Goal: Task Accomplishment & Management: Manage account settings

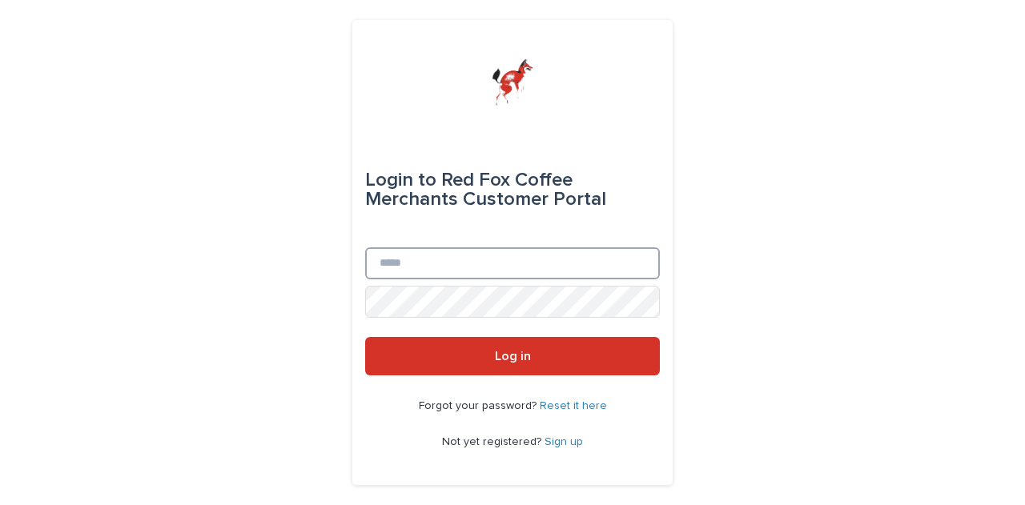
click at [396, 256] on input "Email" at bounding box center [512, 263] width 295 height 32
type input "**********"
click at [465, 358] on button "Log in" at bounding box center [512, 356] width 295 height 38
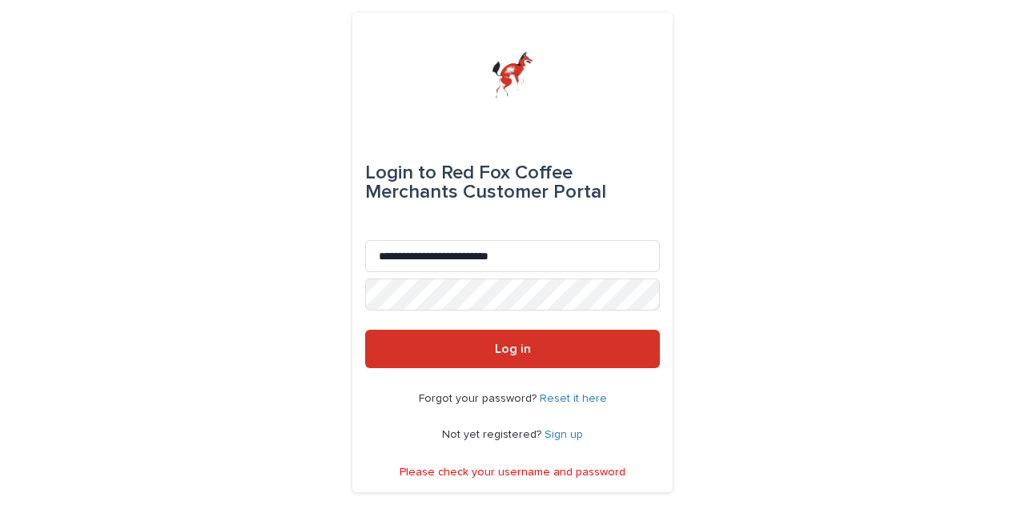
click at [580, 392] on p "Forgot your password? Reset it here" at bounding box center [513, 399] width 188 height 14
click at [573, 434] on link "Sign up" at bounding box center [563, 434] width 38 height 11
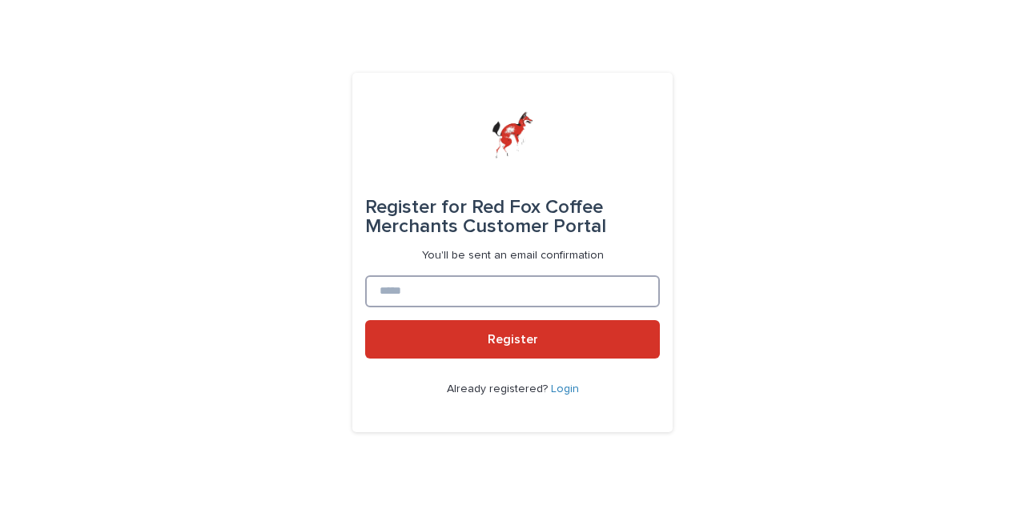
click at [452, 275] on input at bounding box center [512, 291] width 295 height 32
type input "**********"
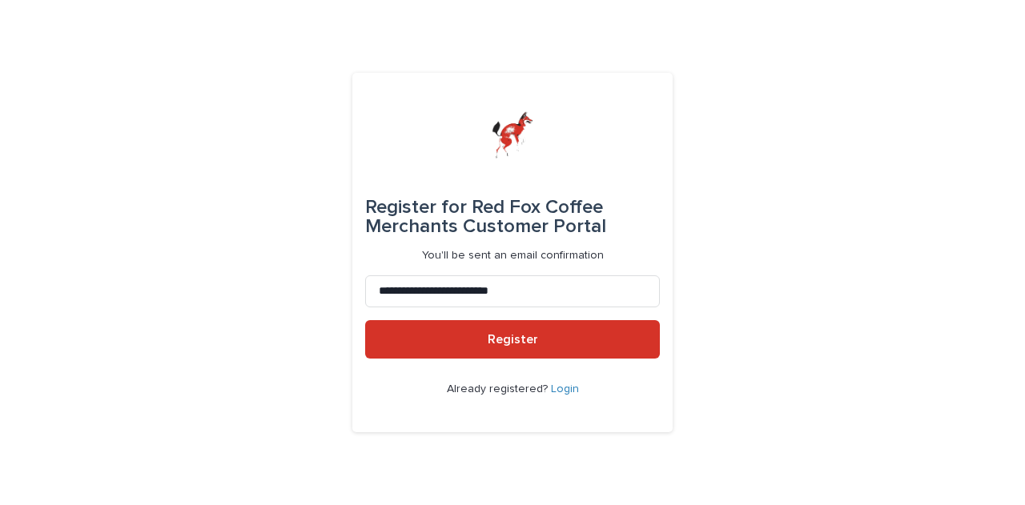
click at [475, 351] on button "Register" at bounding box center [512, 339] width 295 height 38
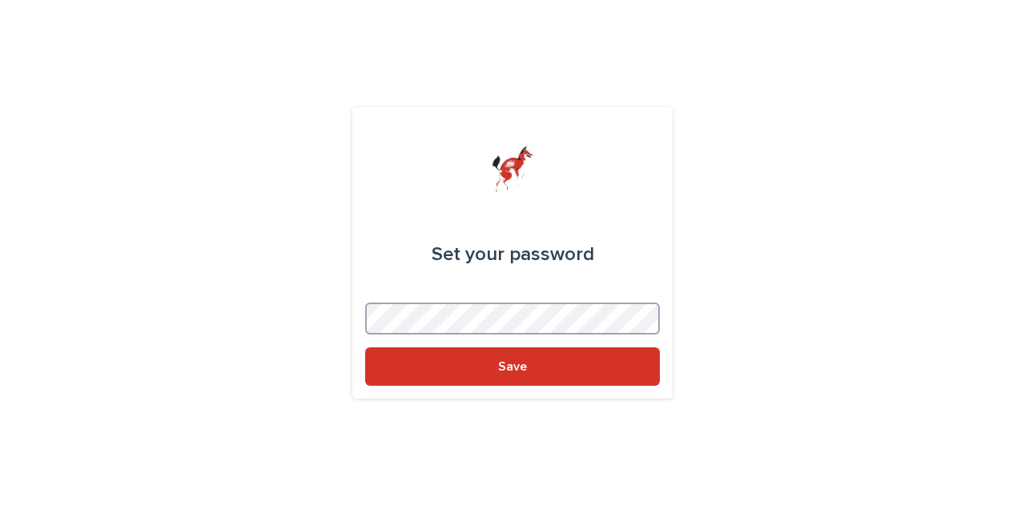
click at [365, 347] on button "Save" at bounding box center [512, 366] width 295 height 38
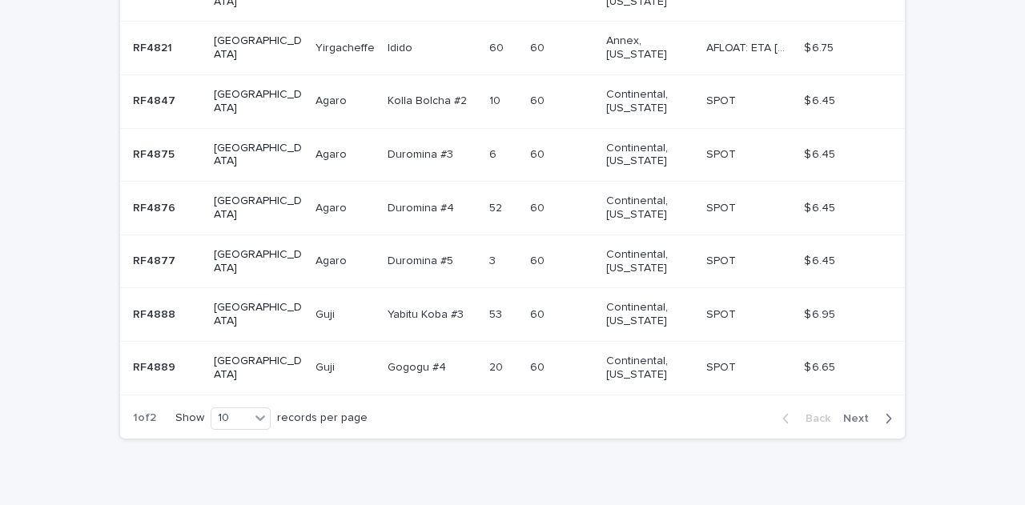
scroll to position [543, 0]
click at [859, 414] on span "Next" at bounding box center [860, 419] width 35 height 11
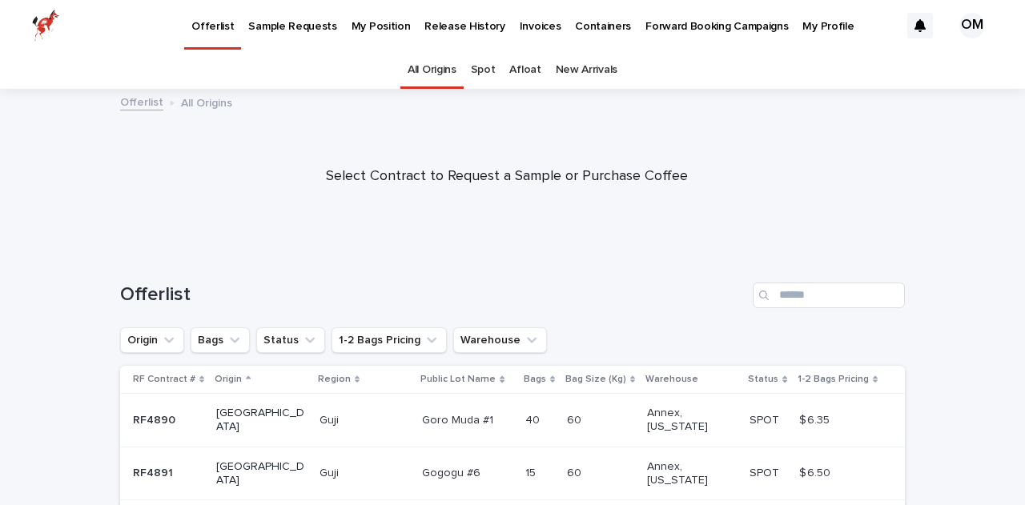
click at [268, 24] on p "Sample Requests" at bounding box center [292, 17] width 88 height 34
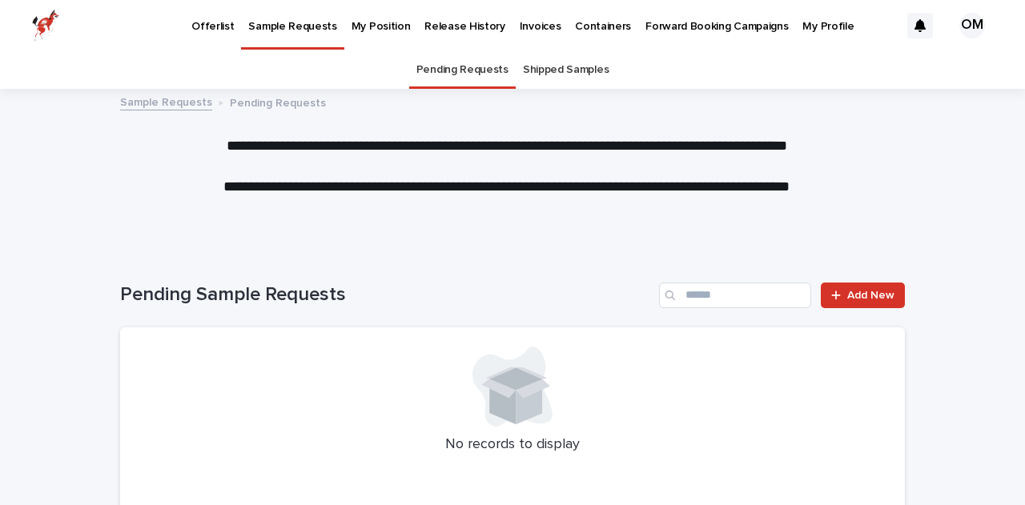
click at [212, 18] on p "Offerlist" at bounding box center [212, 17] width 42 height 34
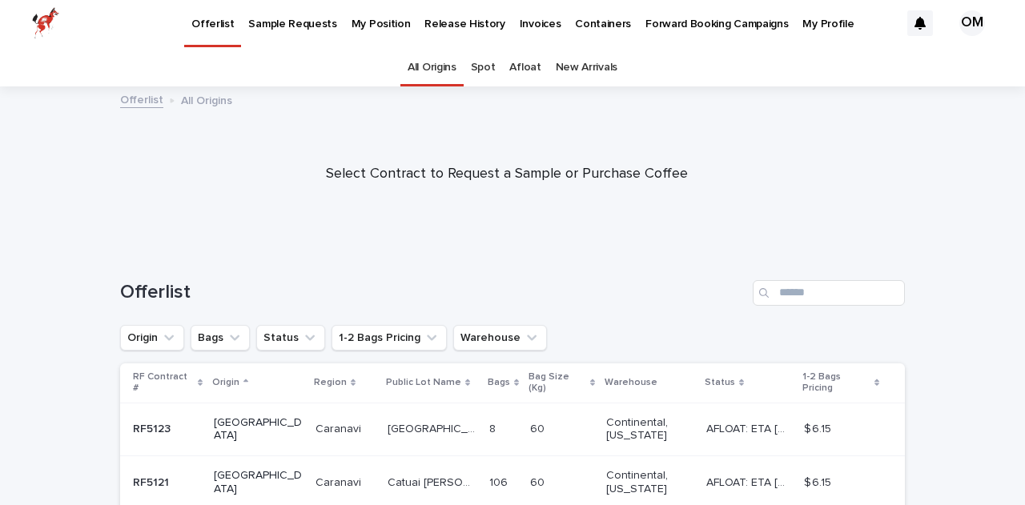
scroll to position [5, 0]
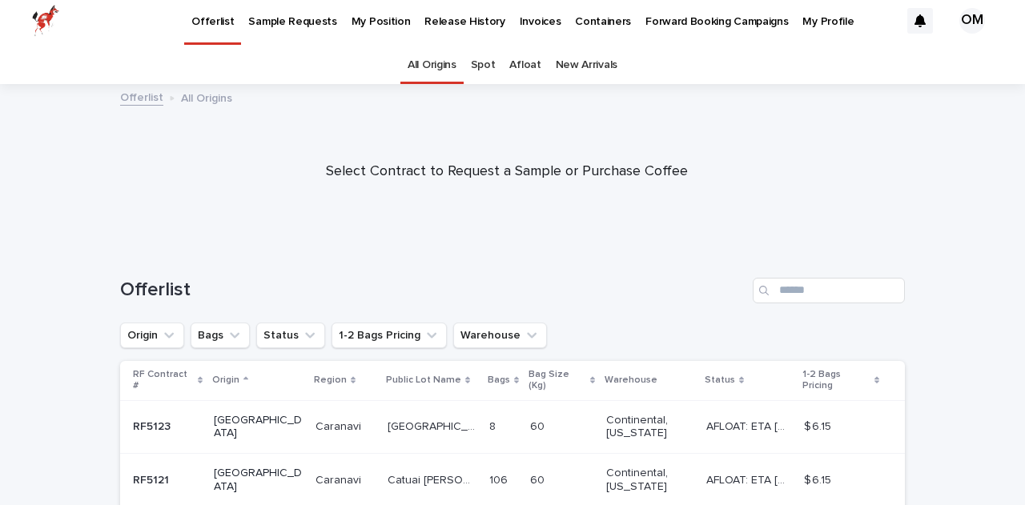
click at [512, 62] on link "Afloat" at bounding box center [524, 65] width 31 height 38
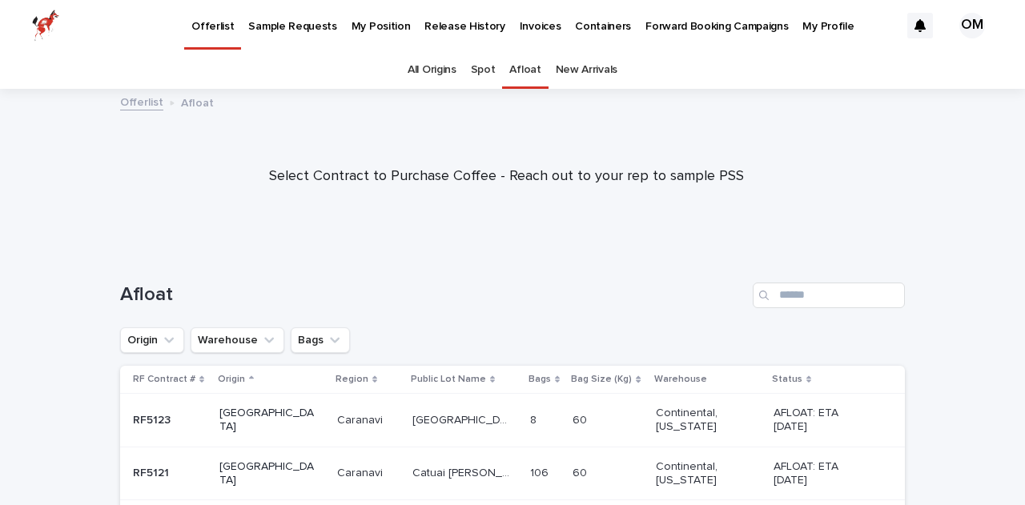
click at [433, 68] on link "All Origins" at bounding box center [432, 70] width 49 height 38
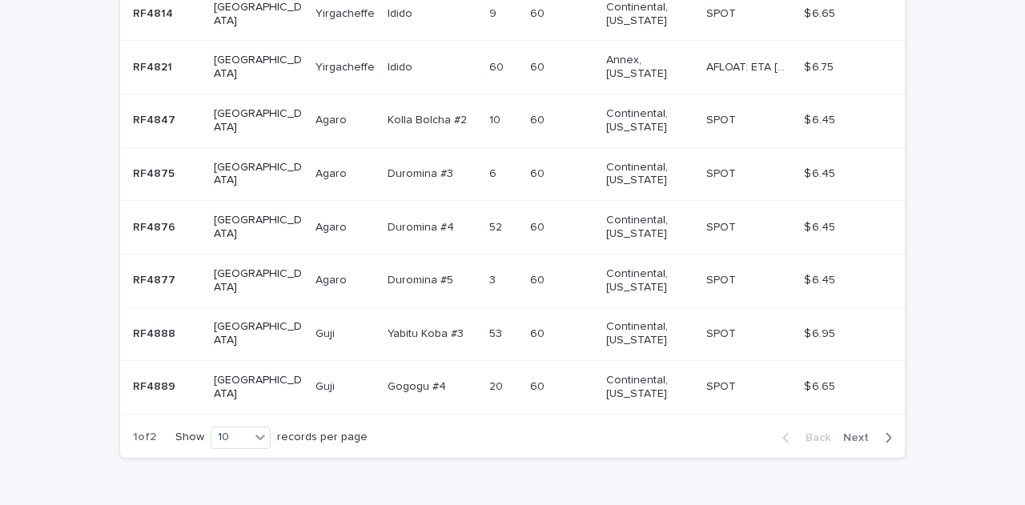
scroll to position [540, 0]
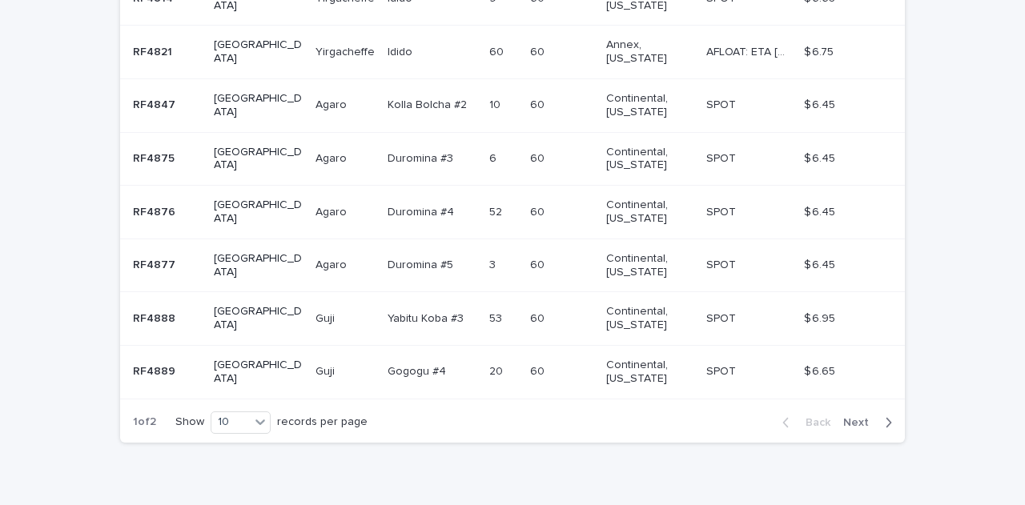
click at [862, 416] on button "Next" at bounding box center [871, 423] width 68 height 14
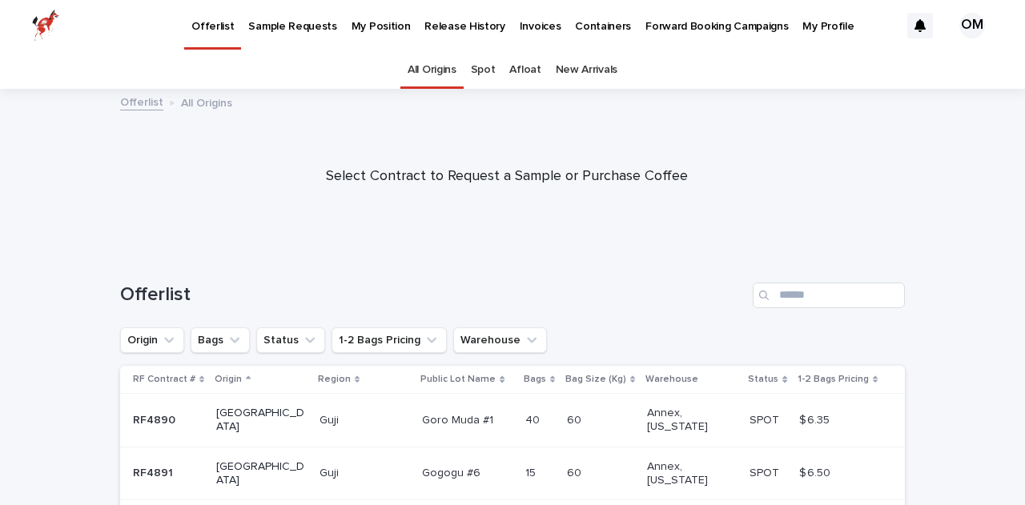
click at [520, 27] on p "Invoices" at bounding box center [541, 17] width 42 height 34
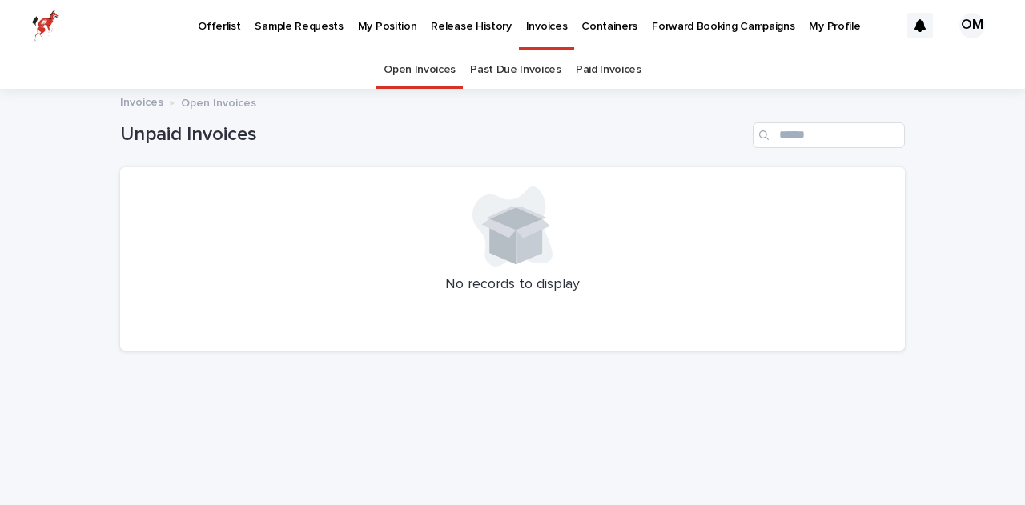
click at [453, 22] on p "Release History" at bounding box center [471, 17] width 80 height 34
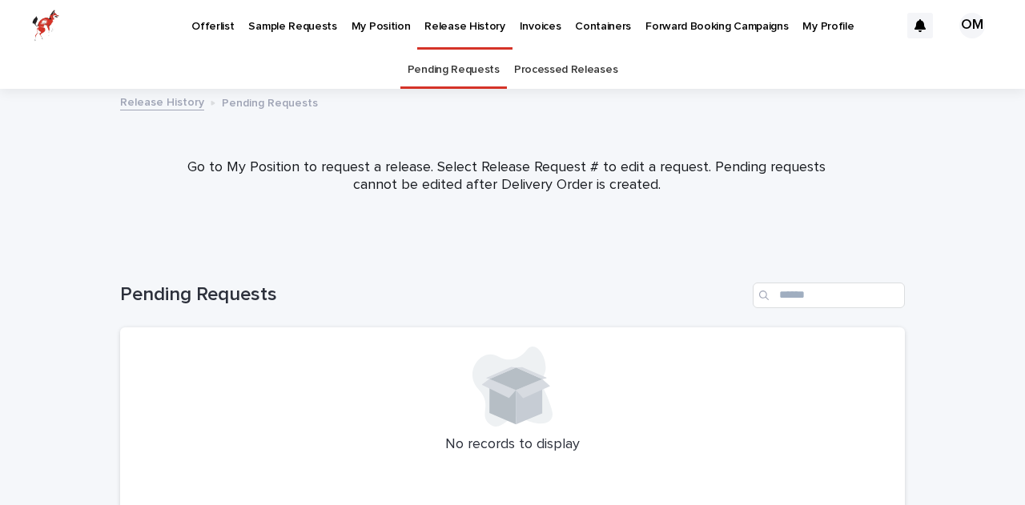
click at [367, 20] on p "My Position" at bounding box center [380, 17] width 59 height 34
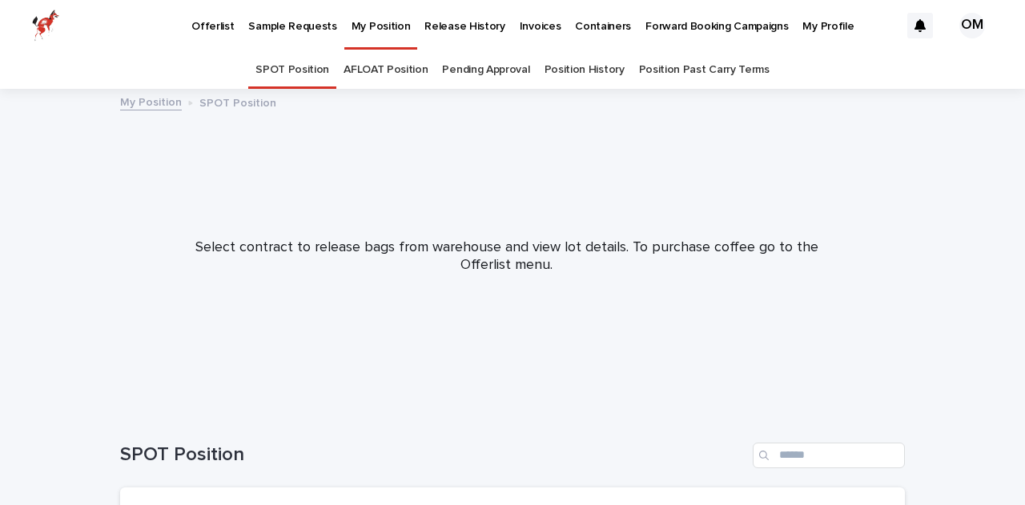
click at [508, 70] on link "Pending Approval" at bounding box center [485, 70] width 87 height 38
